Goal: Task Accomplishment & Management: Manage account settings

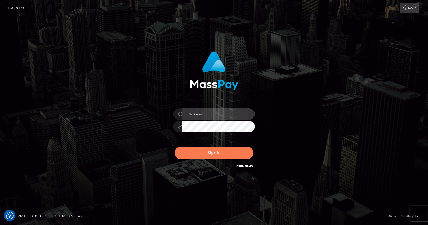
type input "vlad"
click at [204, 150] on button "Sign in" at bounding box center [214, 152] width 79 height 12
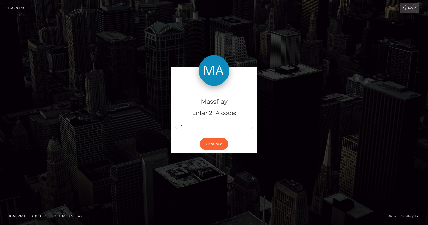
type input "6"
type input "7"
type input "4"
type input "5"
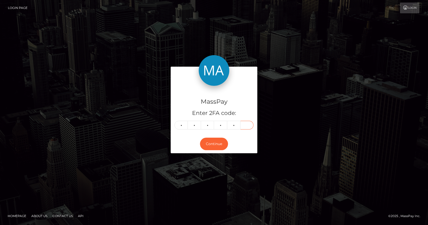
type input "3"
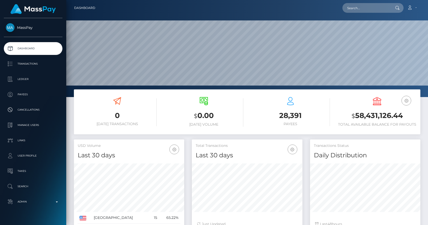
scroll to position [90, 111]
click at [369, 15] on nav "Dashboard Loading... Loading... Account Edit Profile" at bounding box center [247, 8] width 362 height 16
click at [370, 12] on input "text" at bounding box center [367, 8] width 48 height 10
paste input "977dc15f-fec3-47fb-a4b3-f39c2577fb7d"
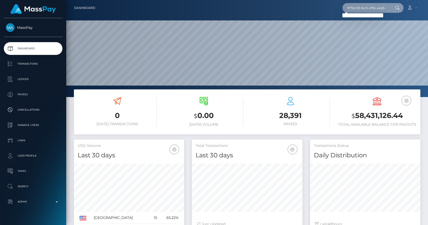
click at [367, 11] on input "977dc15f-fec3-47fb-a4b3-f39c2577fb7d" at bounding box center [367, 8] width 48 height 10
paste input "72015fa9-a81f-42be-b51c-cc1223b91efa"
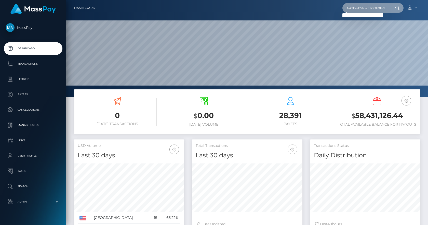
type input "72015fa9-a81f-42be-b51c-cc1223b91efa"
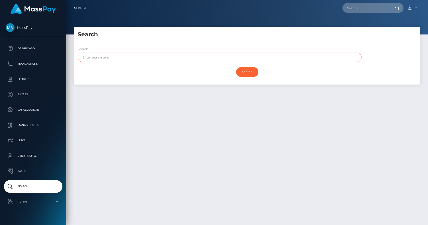
click at [129, 60] on input "text" at bounding box center [220, 57] width 284 height 9
type input "global"
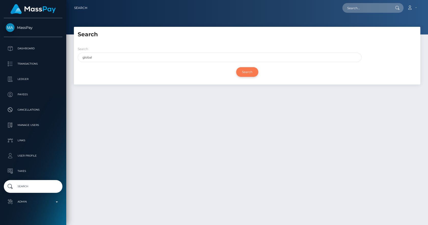
click at [248, 71] on input "Search" at bounding box center [247, 72] width 22 height 10
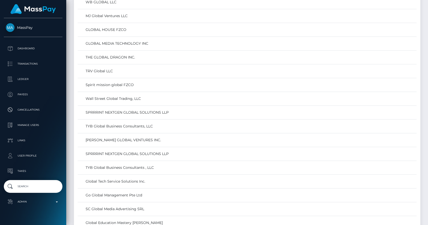
scroll to position [2589, 0]
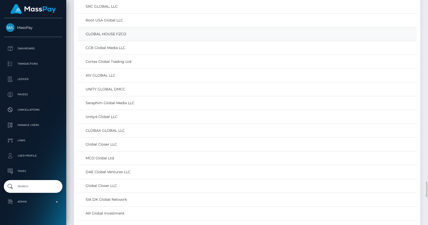
click at [116, 32] on link "GLOBAL HOUSE FZCO" at bounding box center [247, 33] width 335 height 7
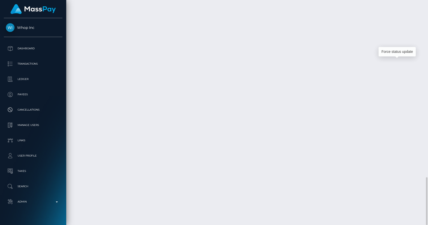
scroll to position [61, 111]
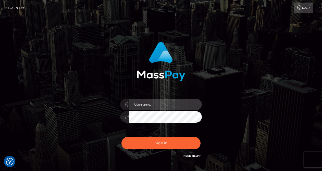
type input "[PERSON_NAME]"
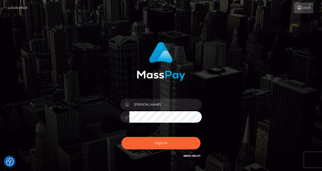
click at [140, 137] on div "Sign in Need Help?" at bounding box center [160, 145] width 89 height 23
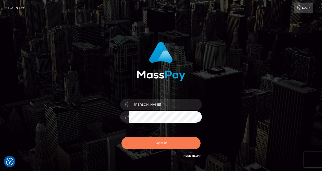
click at [152, 144] on button "Sign in" at bounding box center [160, 143] width 79 height 12
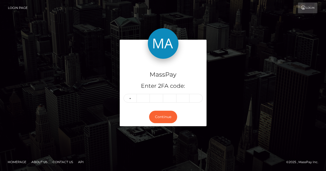
type input "2"
type input "7"
type input "6"
type input "5"
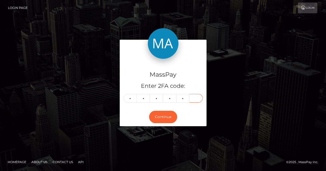
type input "2"
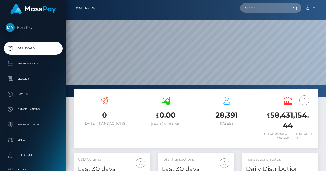
scroll to position [90, 76]
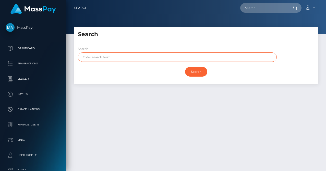
click at [120, 59] on input "text" at bounding box center [177, 57] width 199 height 9
click at [185, 67] on input "Search" at bounding box center [196, 72] width 22 height 10
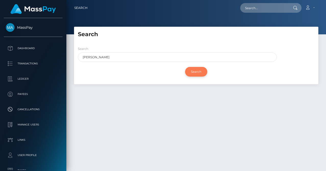
click at [196, 71] on input "Search" at bounding box center [196, 72] width 22 height 10
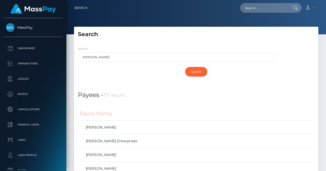
click at [90, 51] on div "Search [PERSON_NAME]" at bounding box center [177, 54] width 199 height 16
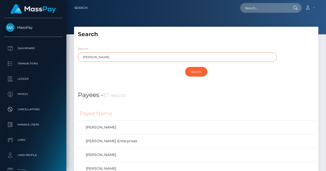
click at [92, 61] on input "[PERSON_NAME]" at bounding box center [177, 57] width 199 height 9
click at [86, 59] on input "[PERSON_NAME]" at bounding box center [177, 57] width 199 height 9
type input "[PERSON_NAME]"
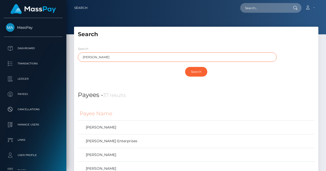
click at [185, 67] on input "Search" at bounding box center [196, 72] width 22 height 10
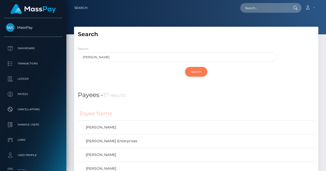
click at [193, 70] on input "Search" at bounding box center [196, 72] width 22 height 10
click at [105, 75] on div "Search" at bounding box center [196, 71] width 236 height 15
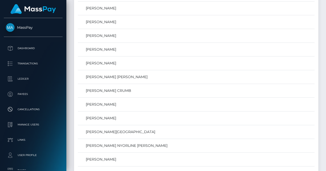
scroll to position [1199, 0]
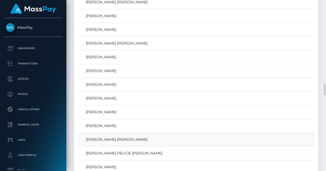
click at [132, 140] on link "[PERSON_NAME] [PERSON_NAME]" at bounding box center [196, 139] width 233 height 7
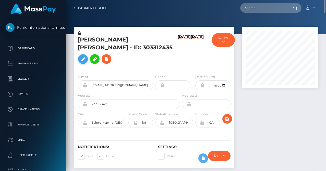
click at [86, 56] on icon at bounding box center [83, 59] width 6 height 6
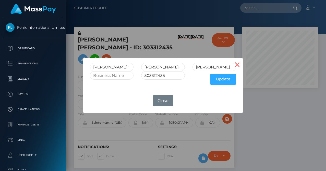
click at [239, 63] on button "×" at bounding box center [237, 64] width 12 height 12
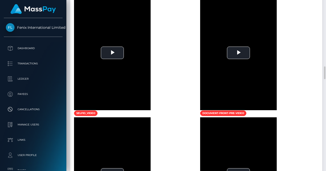
scroll to position [1069, 0]
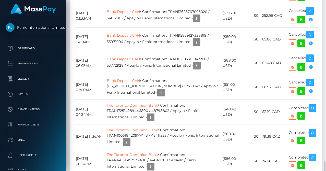
scroll to position [1366, 0]
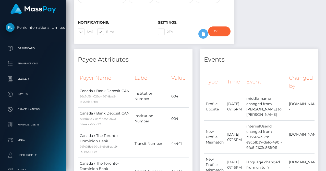
scroll to position [0, 0]
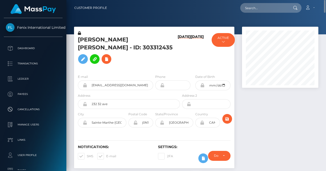
click at [79, 32] on icon at bounding box center [79, 33] width 3 height 4
click at [86, 56] on icon at bounding box center [83, 59] width 6 height 6
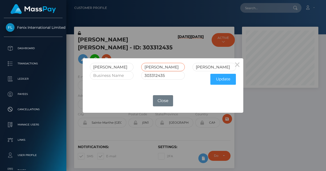
click at [153, 66] on input "ERNIER CHRISTOPHE" at bounding box center [163, 67] width 44 height 8
type input "E"
click at [196, 64] on input "CHRISTOPHE" at bounding box center [214, 67] width 44 height 8
paste input "ERNIER"
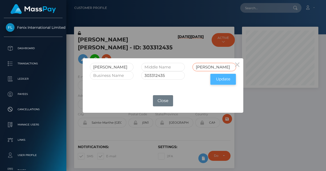
type input "BERNIER CHRISTOPHE"
click at [222, 81] on button "Update" at bounding box center [222, 79] width 25 height 11
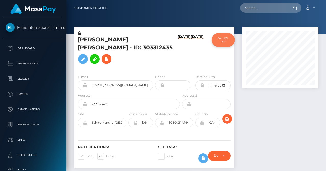
scroll to position [61, 76]
click at [229, 43] on button "ACTIVE" at bounding box center [222, 40] width 23 height 14
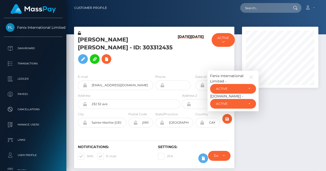
click at [186, 52] on h6 "[DATE]" at bounding box center [183, 52] width 13 height 34
click at [250, 75] on icon "button" at bounding box center [251, 77] width 5 height 5
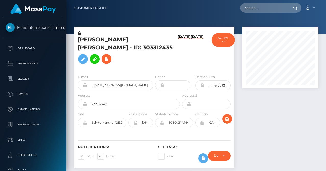
click at [79, 32] on icon at bounding box center [79, 33] width 3 height 4
